Goal: Information Seeking & Learning: Check status

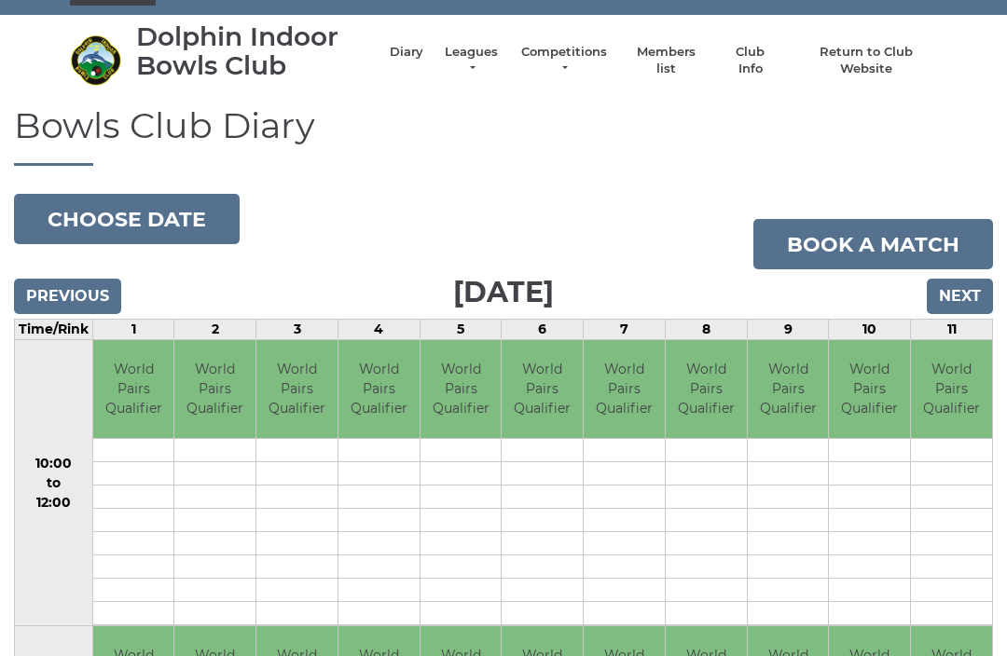
scroll to position [20, 0]
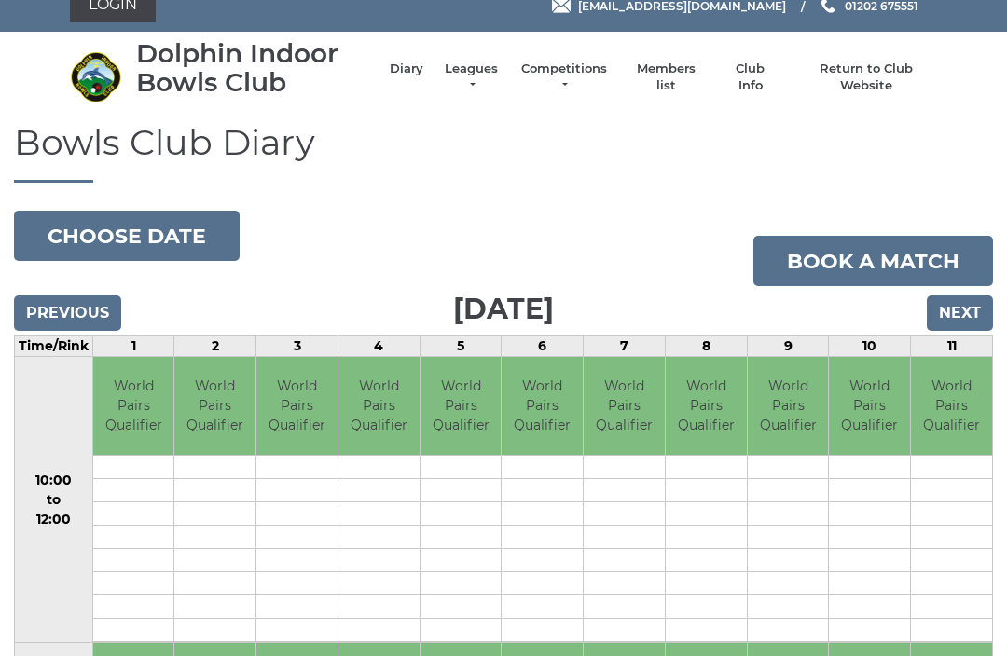
click at [964, 306] on input "Next" at bounding box center [959, 313] width 66 height 35
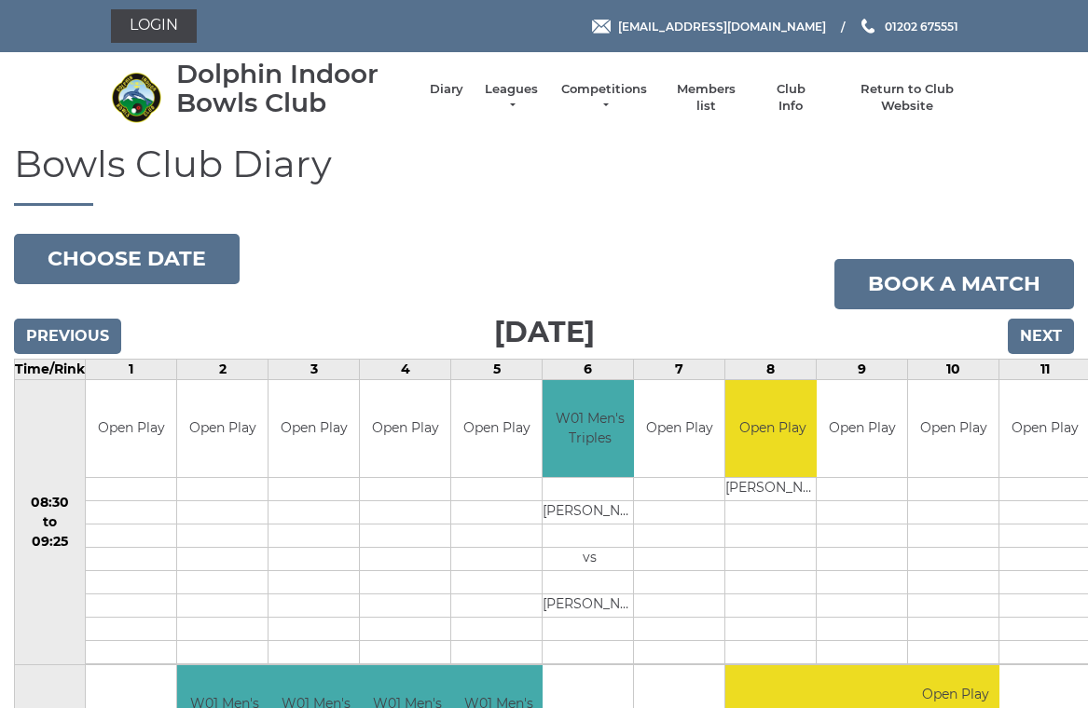
click at [514, 96] on link "Leagues" at bounding box center [511, 98] width 59 height 34
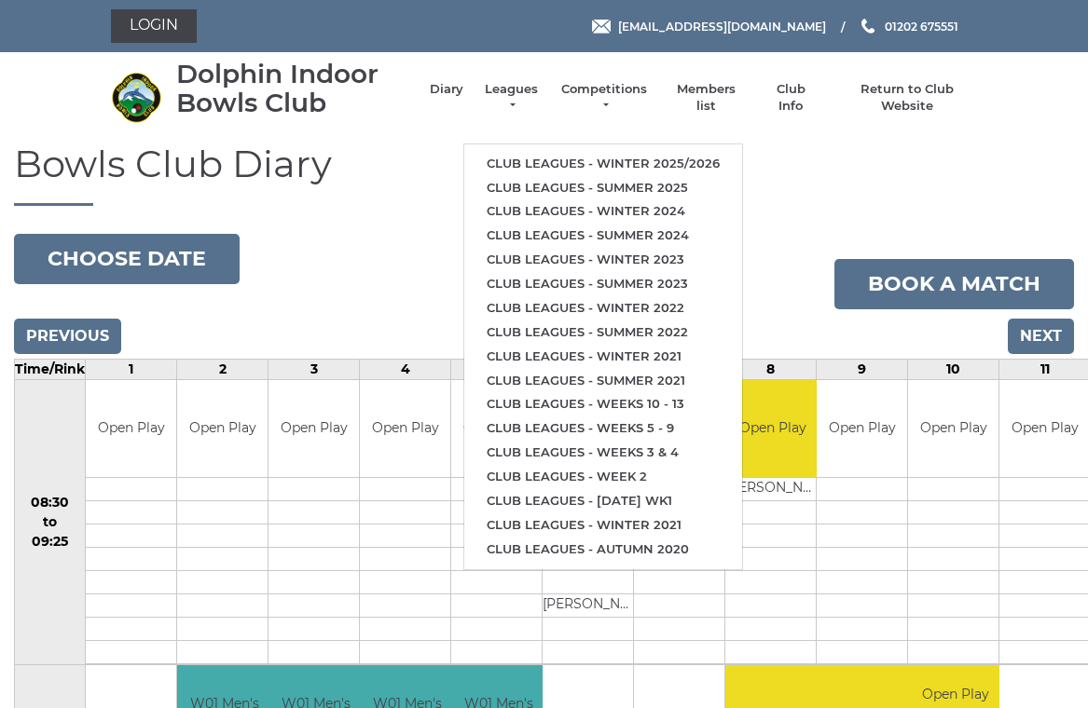
click at [679, 152] on link "Club leagues - Winter 2025/2026" at bounding box center [603, 164] width 278 height 24
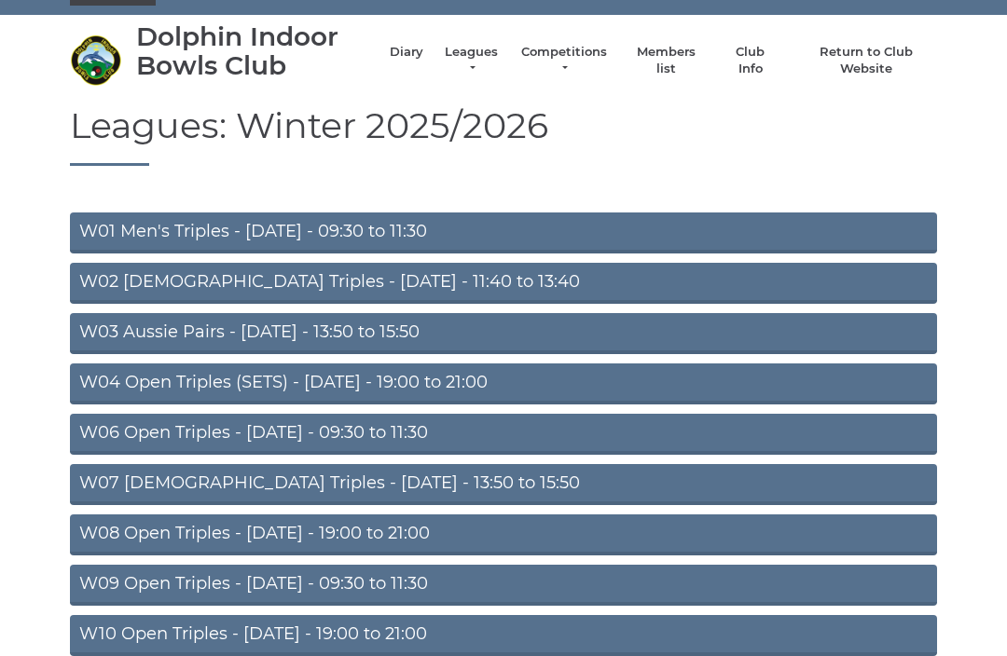
scroll to position [36, 0]
click at [264, 319] on link "W03 Aussie Pairs - [DATE] - 13:50 to 15:50" at bounding box center [503, 334] width 867 height 41
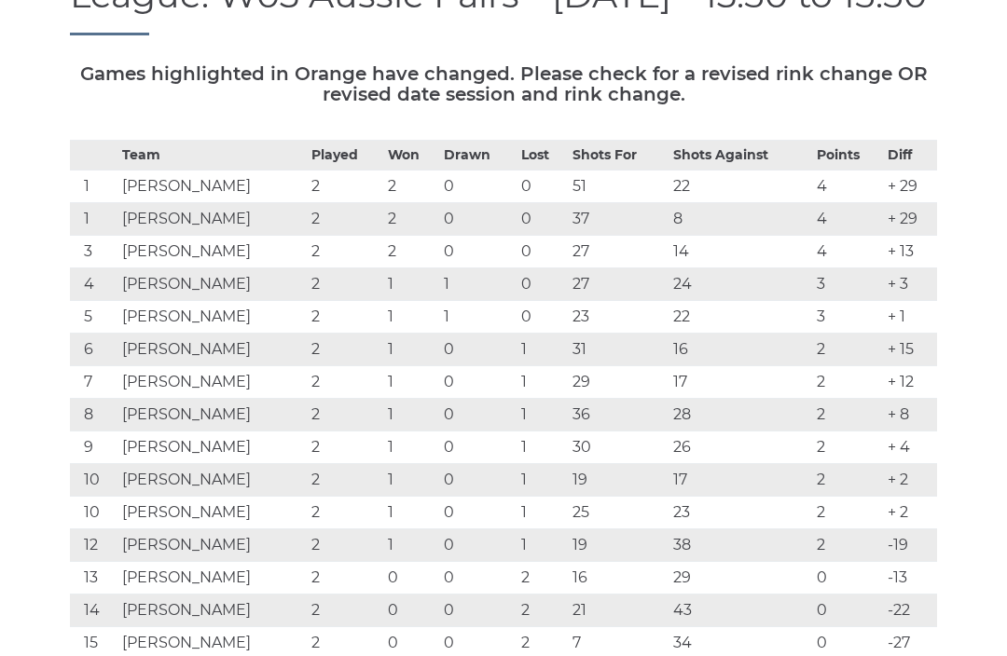
scroll to position [236, 0]
